Goal: Task Accomplishment & Management: Use online tool/utility

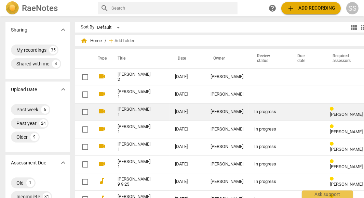
click at [120, 111] on link "[PERSON_NAME] 1" at bounding box center [134, 112] width 33 height 10
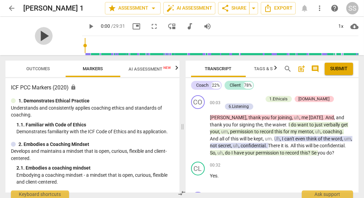
click at [43, 38] on span "play_arrow" at bounding box center [44, 36] width 18 height 18
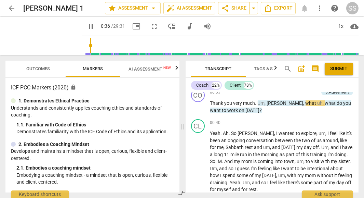
type input "37"
click at [12, 9] on span "arrow_back" at bounding box center [12, 8] width 8 height 8
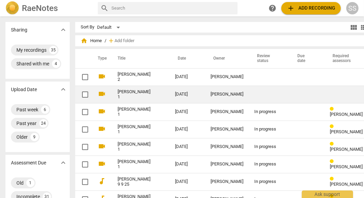
click at [118, 94] on link "[PERSON_NAME] 1" at bounding box center [134, 94] width 33 height 10
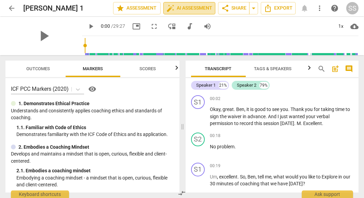
click at [191, 9] on span "auto_fix_high AI Assessment" at bounding box center [189, 8] width 46 height 8
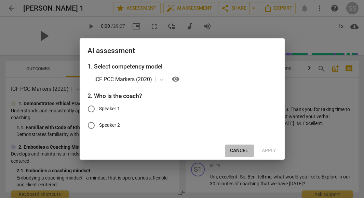
click at [241, 147] on button "Cancel" at bounding box center [239, 150] width 29 height 12
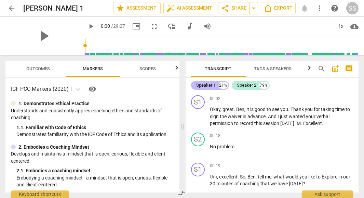
click at [214, 87] on div "Speaker 1" at bounding box center [206, 85] width 19 height 7
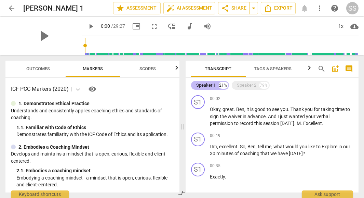
click at [221, 86] on div "21%" at bounding box center [223, 85] width 9 height 7
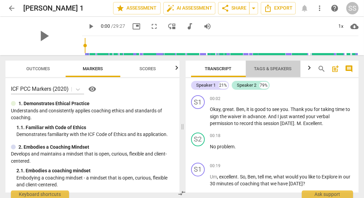
click at [284, 70] on span "Tags & Speakers" at bounding box center [273, 68] width 38 height 5
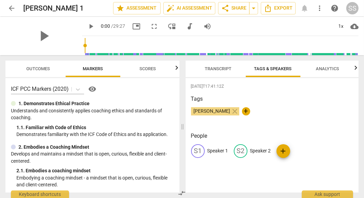
click at [212, 152] on p "Speaker 1" at bounding box center [217, 150] width 21 height 7
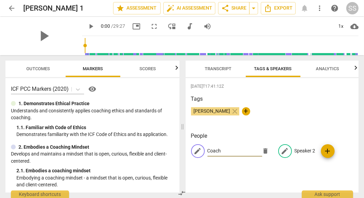
type input "Coach"
click at [306, 149] on p "Speaker 2" at bounding box center [305, 150] width 21 height 7
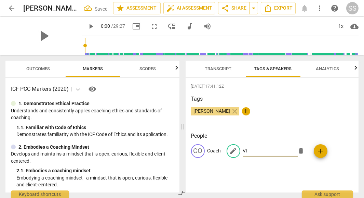
type input "V"
type input "Client"
click at [342, 129] on div "[DATE]T17:41:12Z Tags [PERSON_NAME] close + People CO Coach edit Client delete …" at bounding box center [272, 135] width 173 height 114
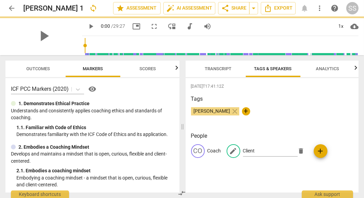
click at [225, 73] on span "Transcript" at bounding box center [218, 68] width 43 height 9
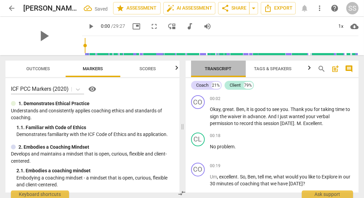
click at [222, 70] on span "Transcript" at bounding box center [218, 68] width 27 height 5
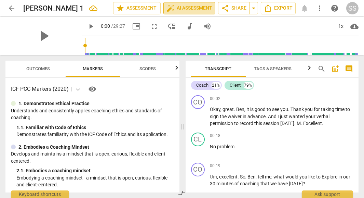
click at [187, 9] on span "auto_fix_high AI Assessment" at bounding box center [189, 8] width 46 height 8
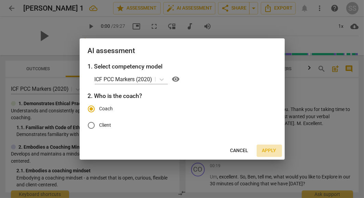
click at [265, 149] on span "Apply" at bounding box center [269, 150] width 14 height 7
